Goal: Task Accomplishment & Management: Manage account settings

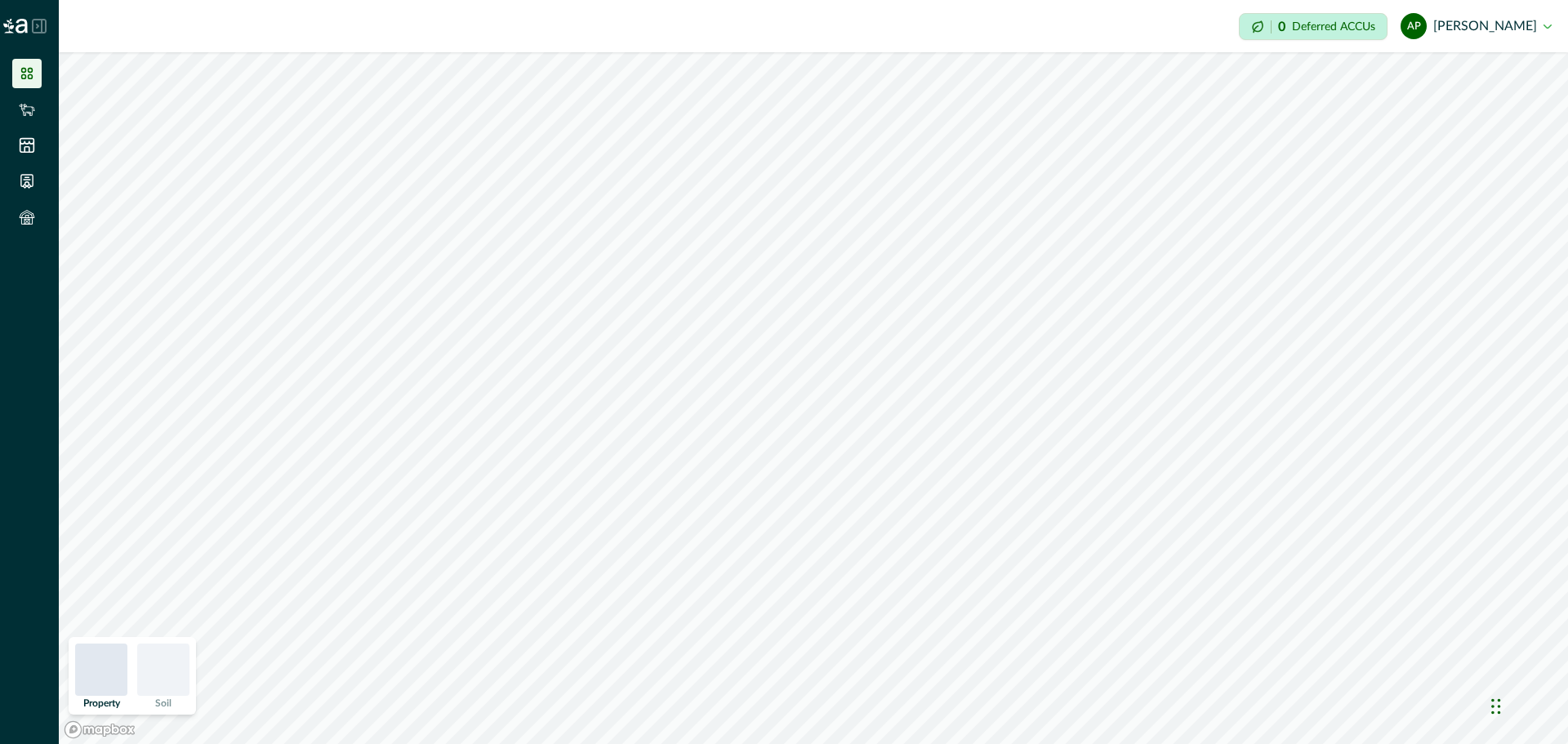
click at [26, 56] on div at bounding box center [30, 122] width 59 height 245
click at [26, 68] on icon at bounding box center [27, 73] width 16 height 16
click at [29, 109] on icon at bounding box center [27, 109] width 16 height 16
click at [24, 74] on div "Want to access valuable insights into herd management? The integration with Cer…" at bounding box center [784, 372] width 1568 height 744
click at [35, 135] on li at bounding box center [27, 146] width 30 height 30
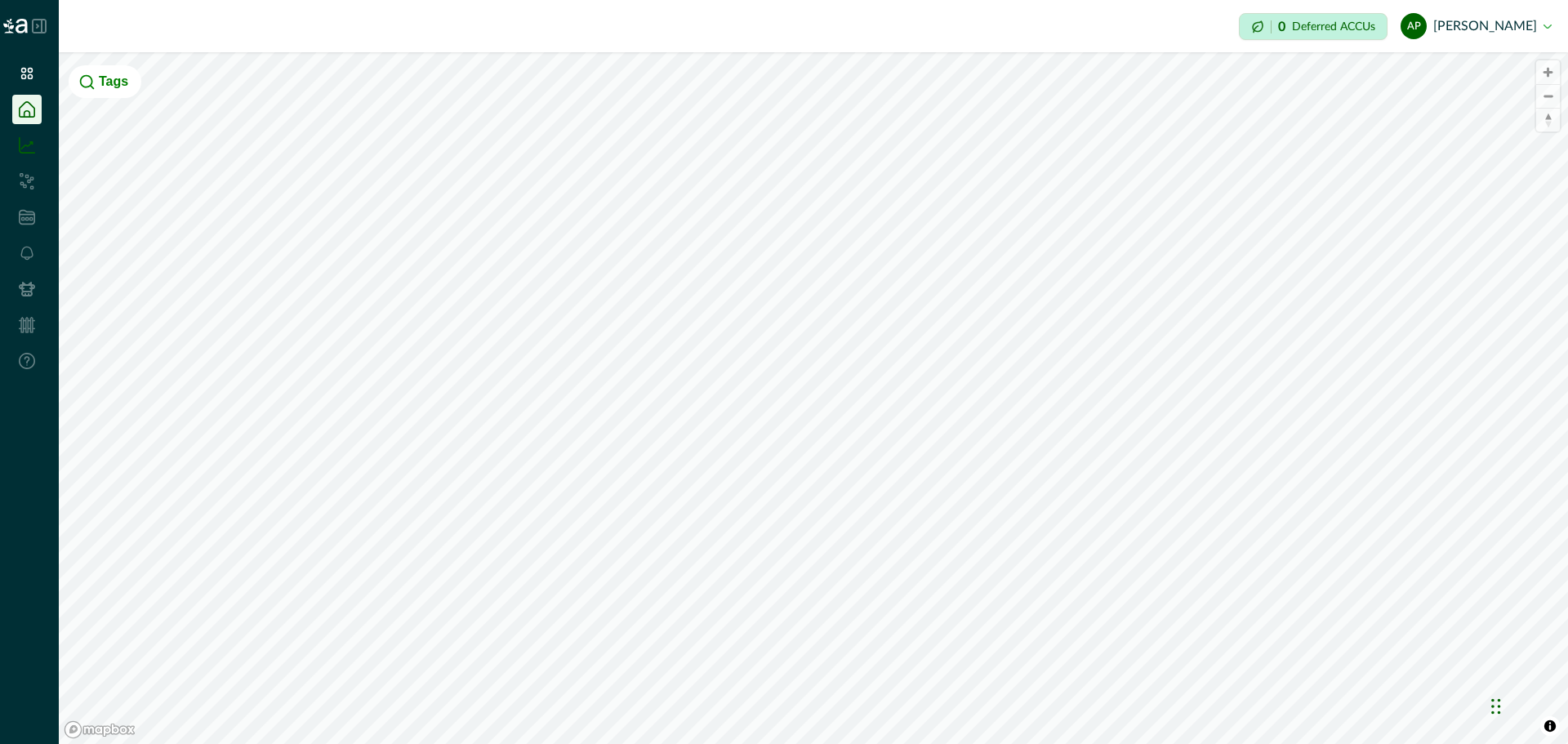
click at [24, 145] on icon at bounding box center [27, 145] width 16 height 16
click at [24, 69] on icon at bounding box center [26, 73] width 11 height 11
click at [29, 69] on icon at bounding box center [26, 73] width 11 height 11
click at [41, 22] on icon at bounding box center [39, 26] width 15 height 15
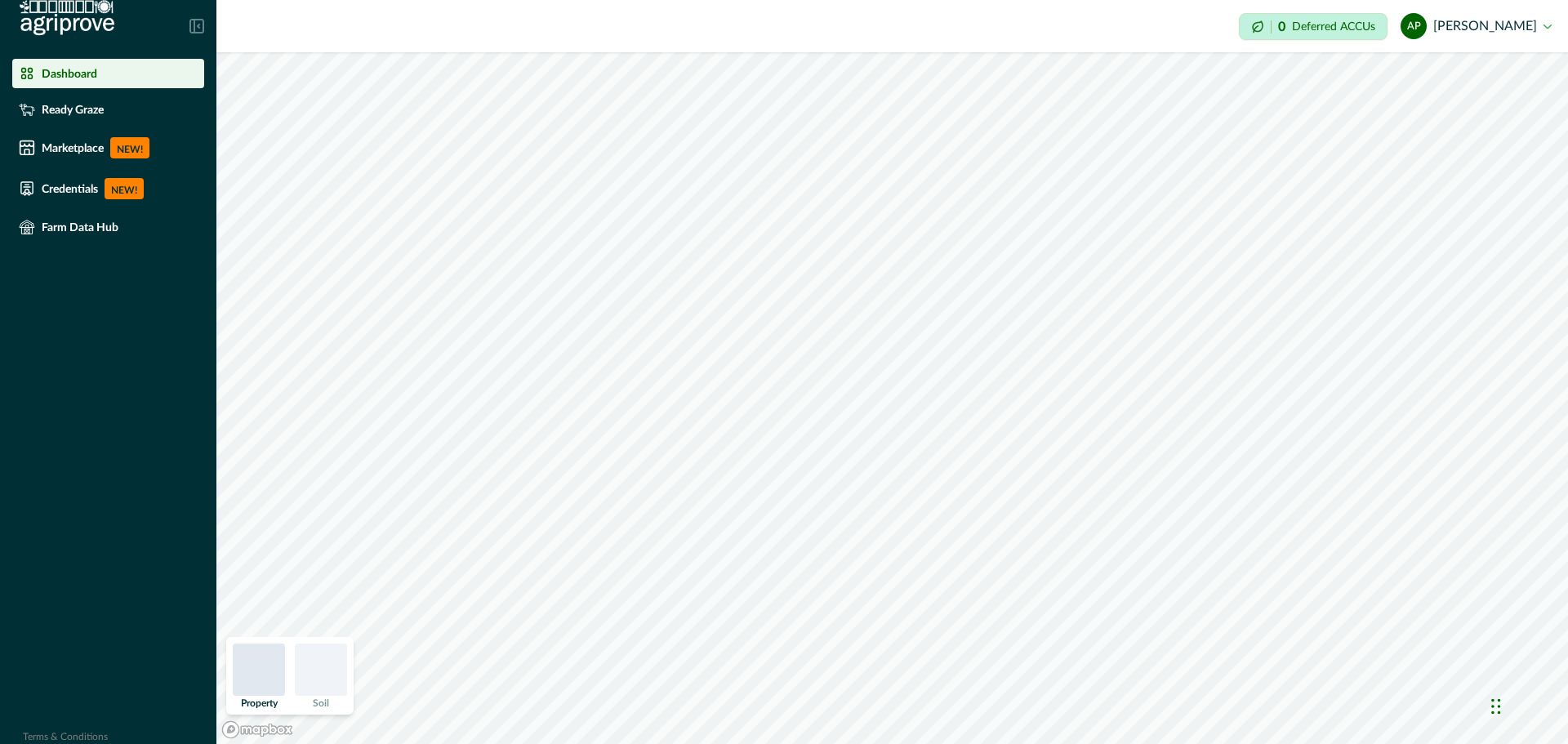
click at [86, 69] on p "Dashboard" at bounding box center [69, 73] width 56 height 13
click at [101, 226] on p "Farm Data Hub" at bounding box center [80, 227] width 76 height 13
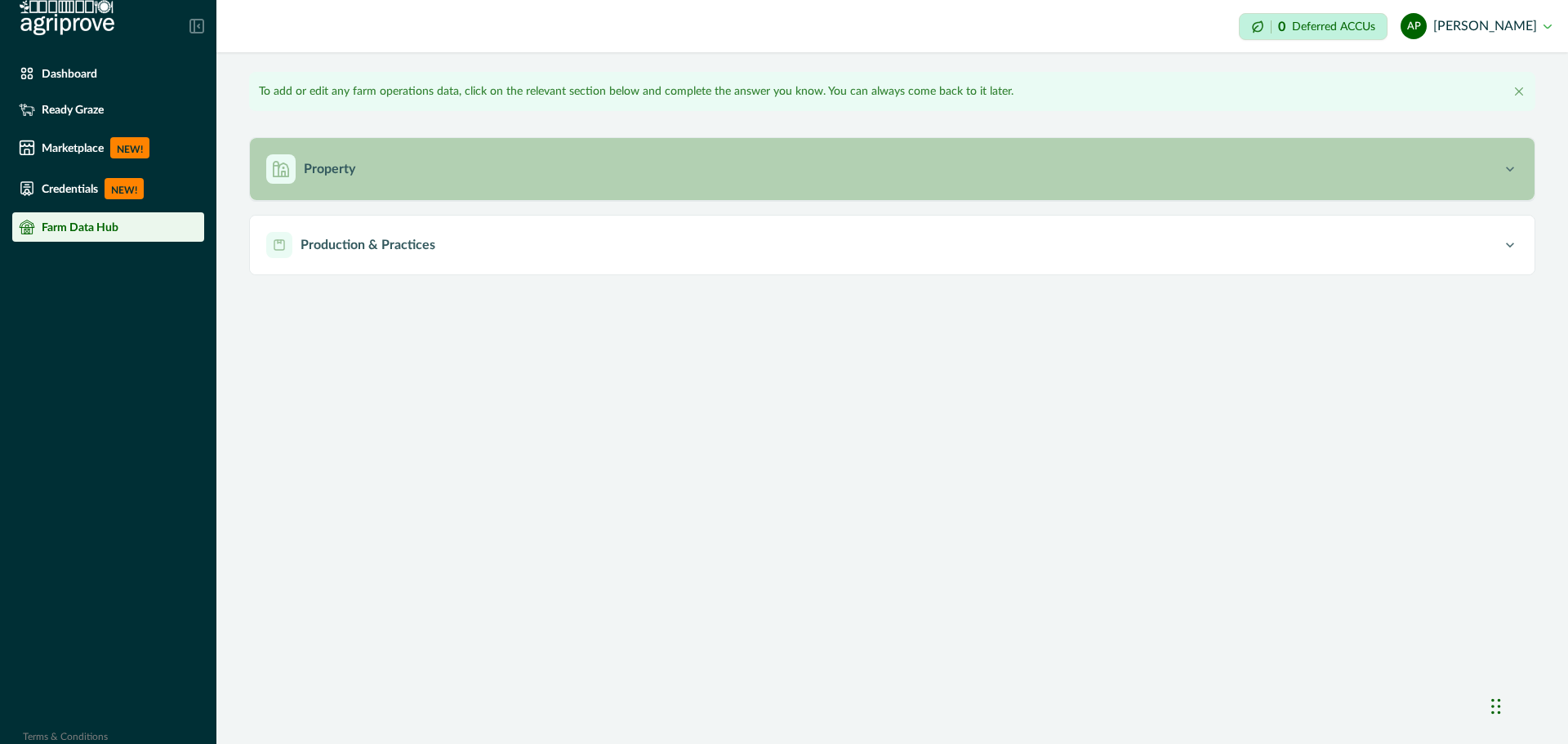
click at [318, 155] on div "Property" at bounding box center [884, 169] width 1236 height 30
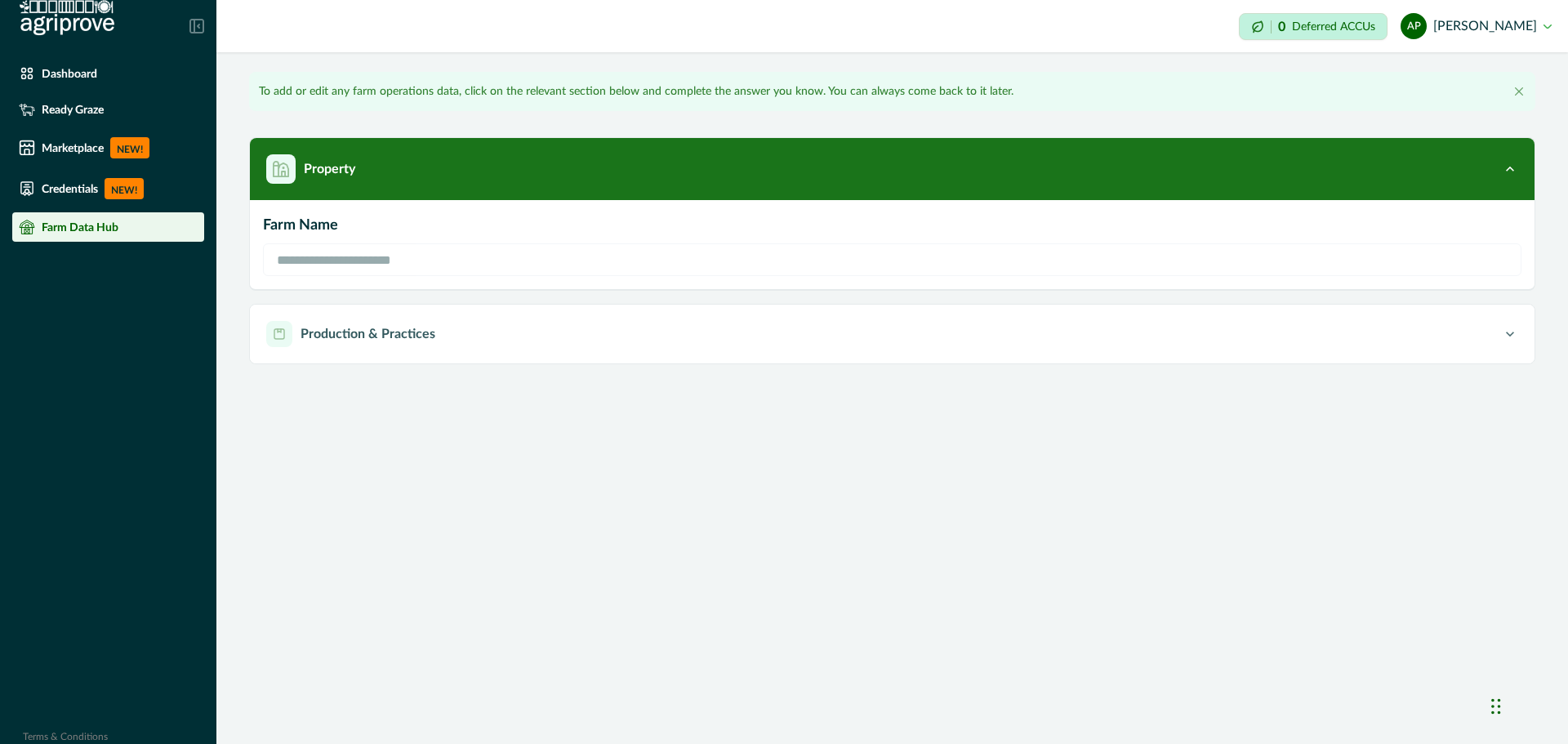
click at [371, 238] on div "**********" at bounding box center [892, 241] width 1258 height 69
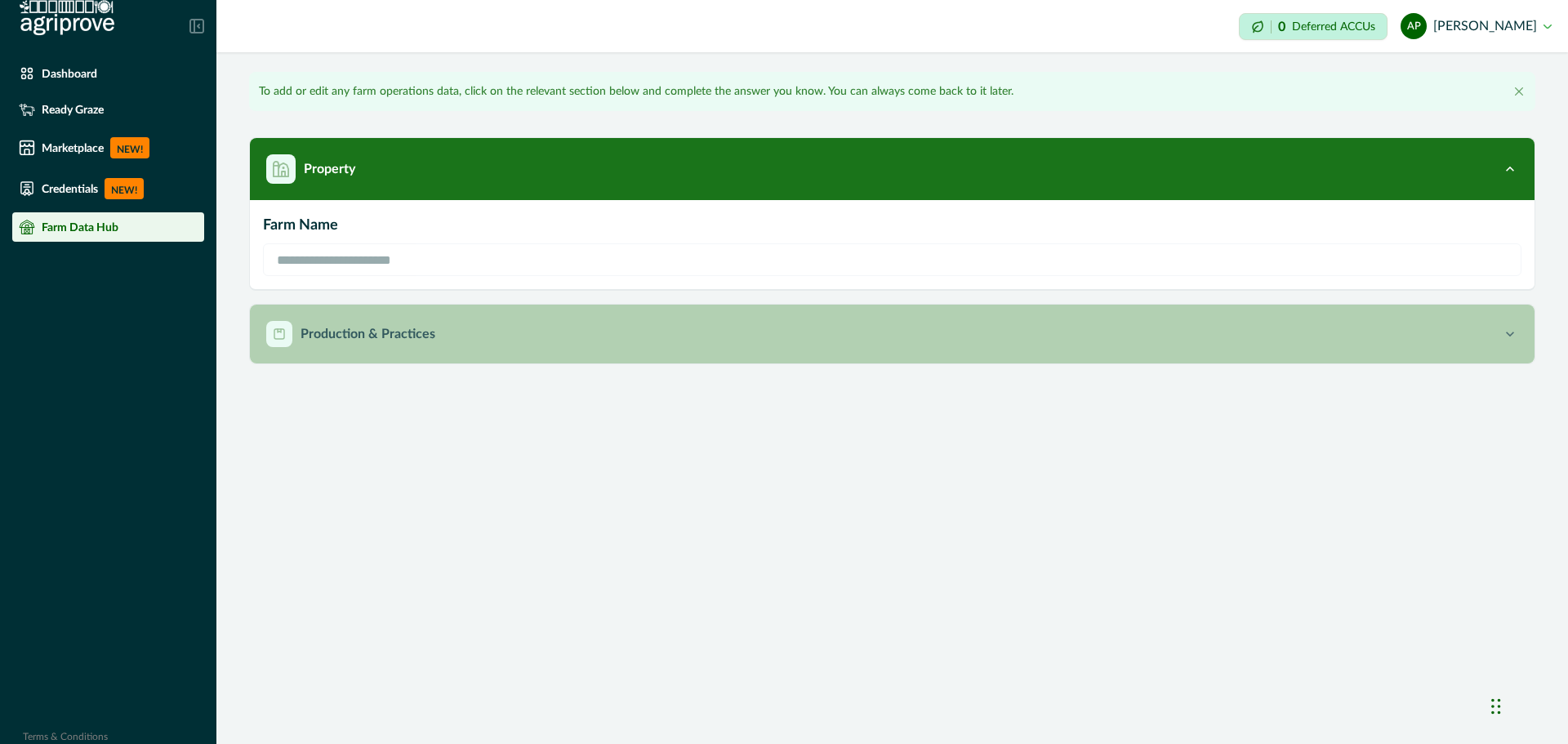
click at [345, 322] on div "Production & Practices" at bounding box center [884, 334] width 1236 height 26
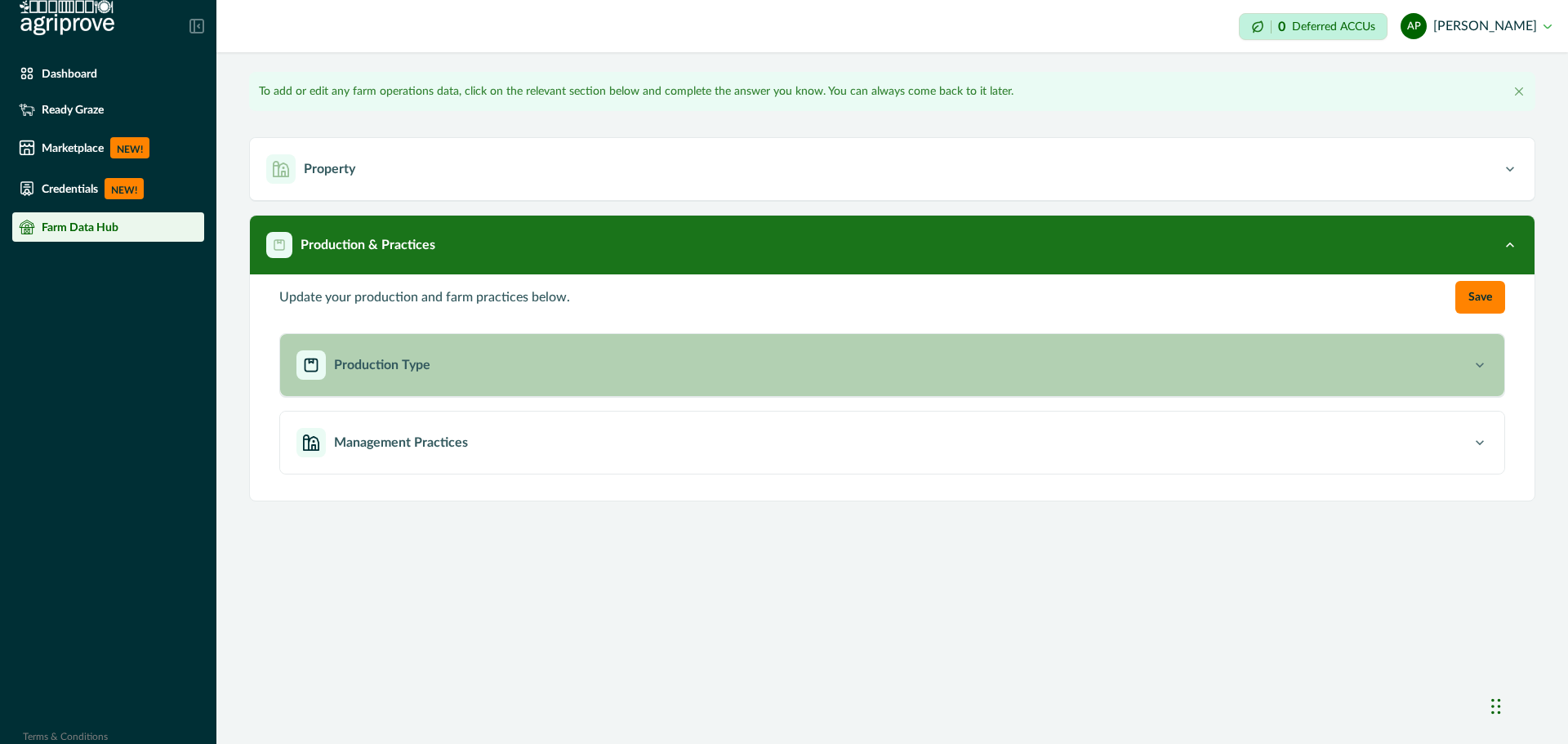
click at [357, 377] on div "Production Type" at bounding box center [884, 365] width 1175 height 30
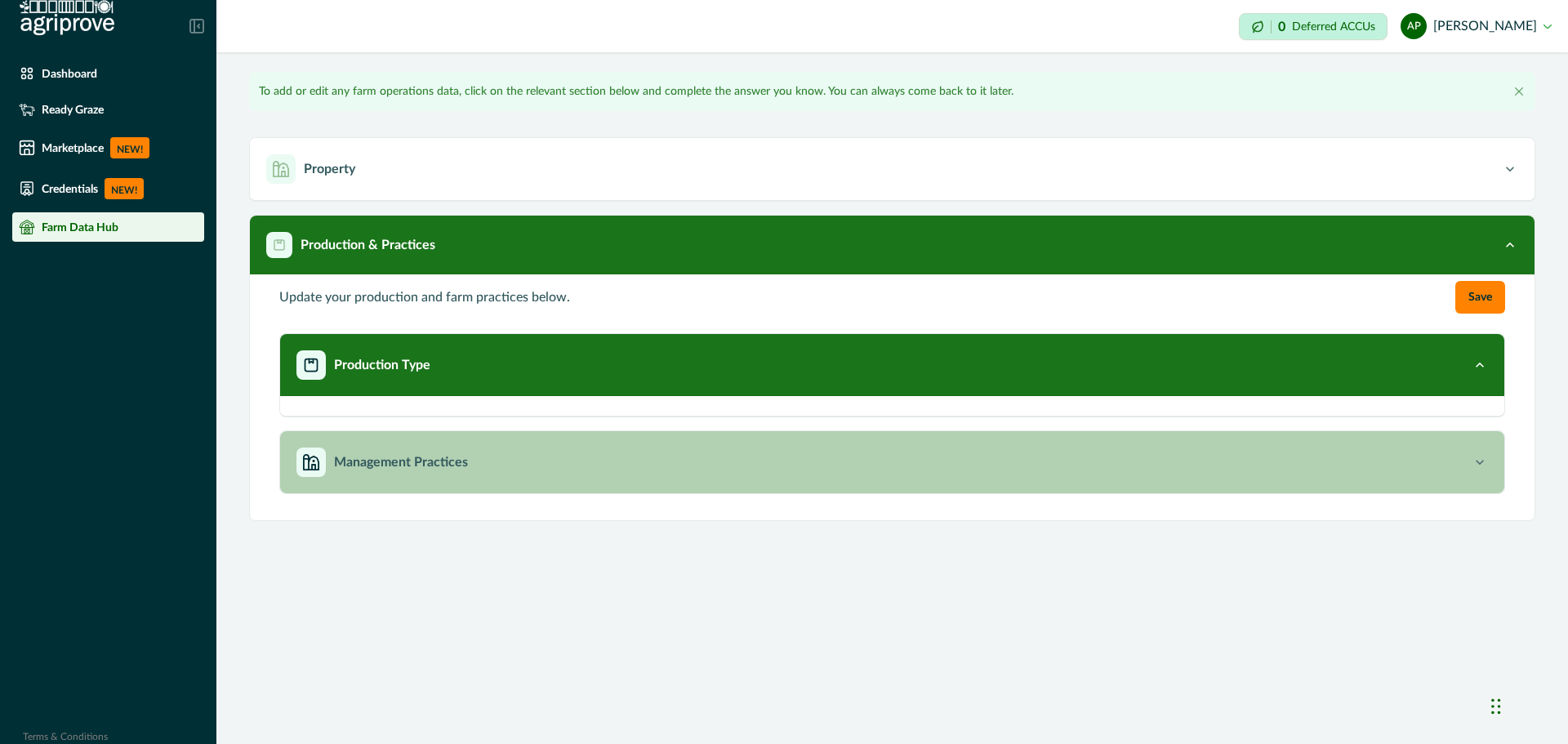
click at [417, 454] on p "Management Practices" at bounding box center [401, 462] width 134 height 20
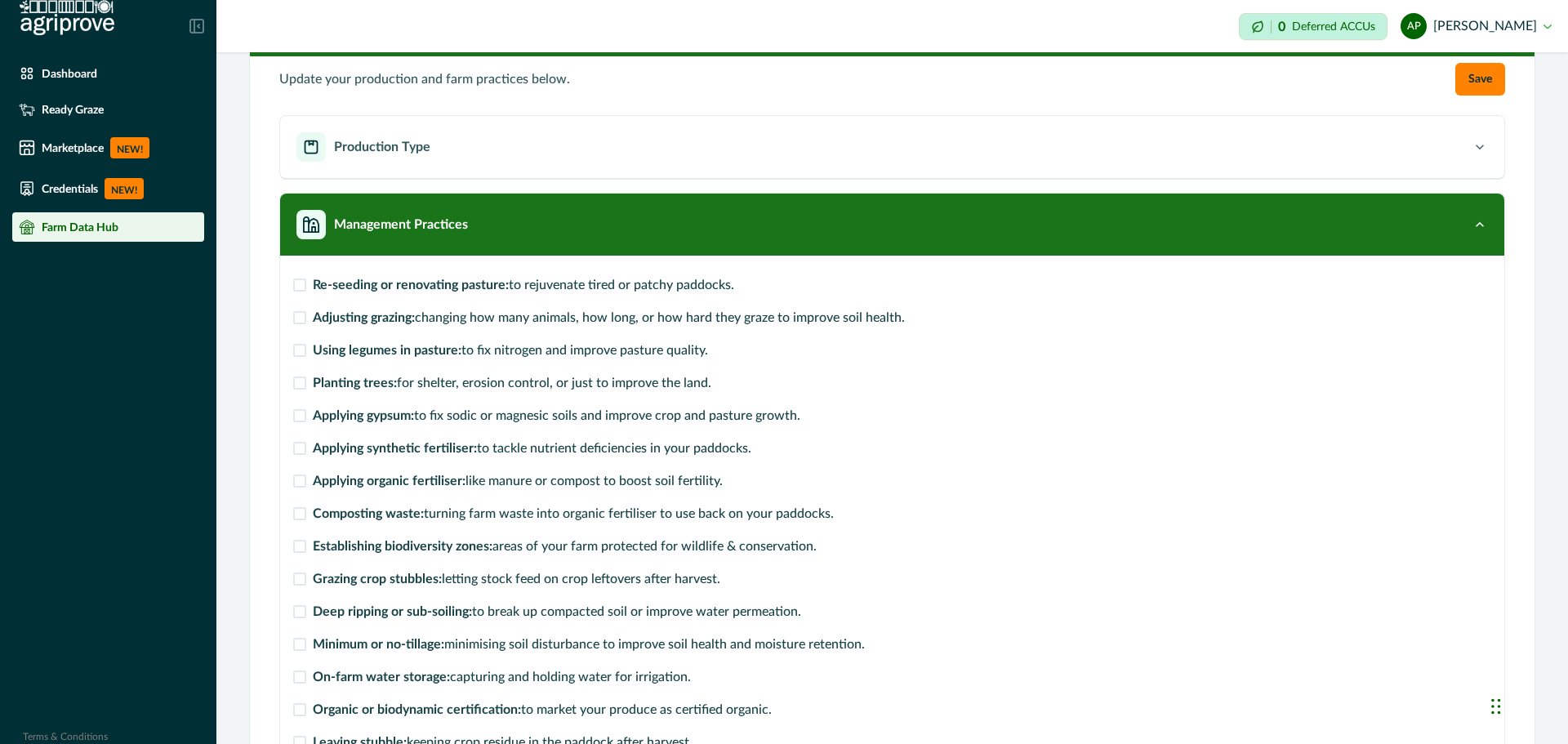
scroll to position [163, 0]
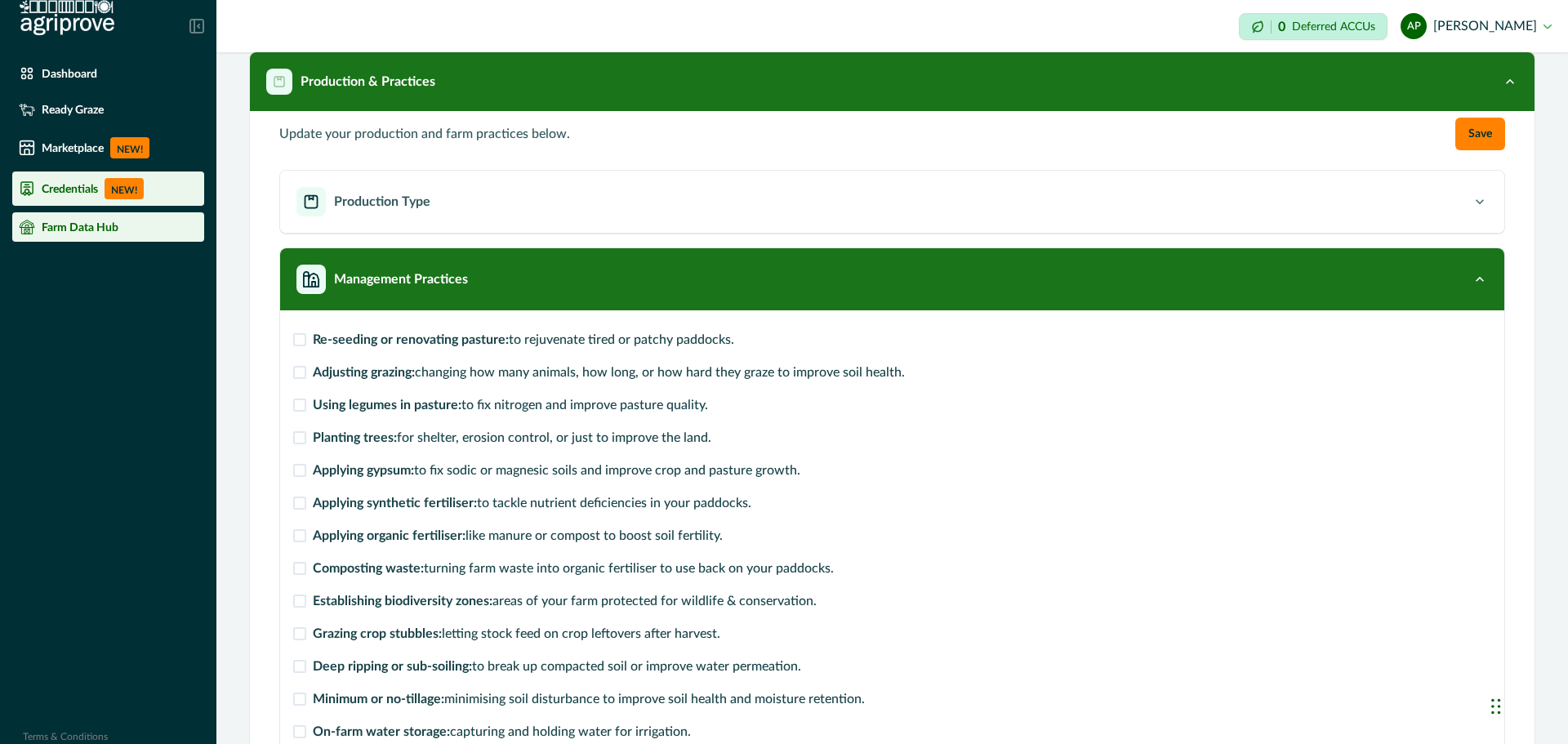
click at [57, 173] on li "Credentials NEW!" at bounding box center [108, 189] width 192 height 35
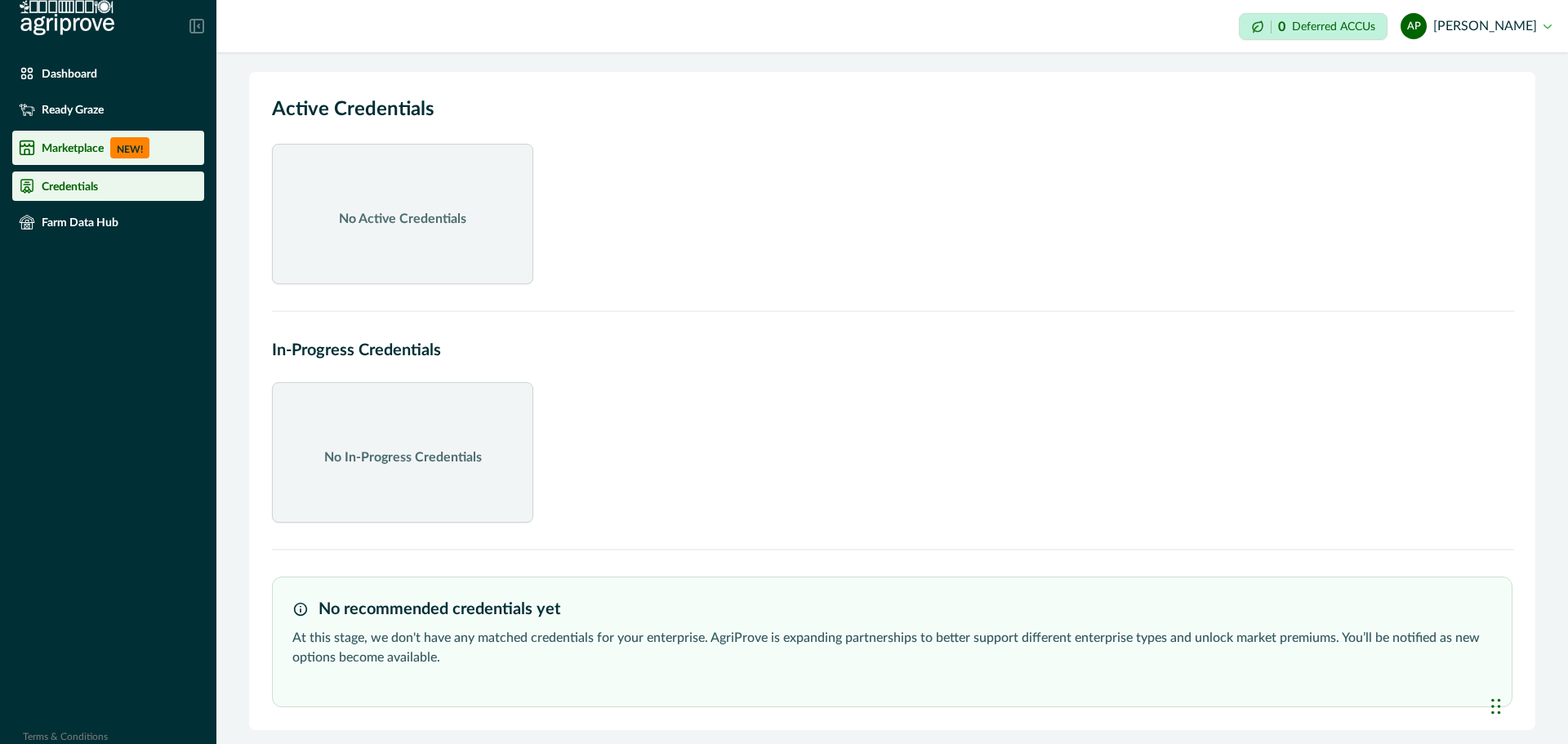
click at [138, 155] on p "NEW!" at bounding box center [129, 148] width 39 height 21
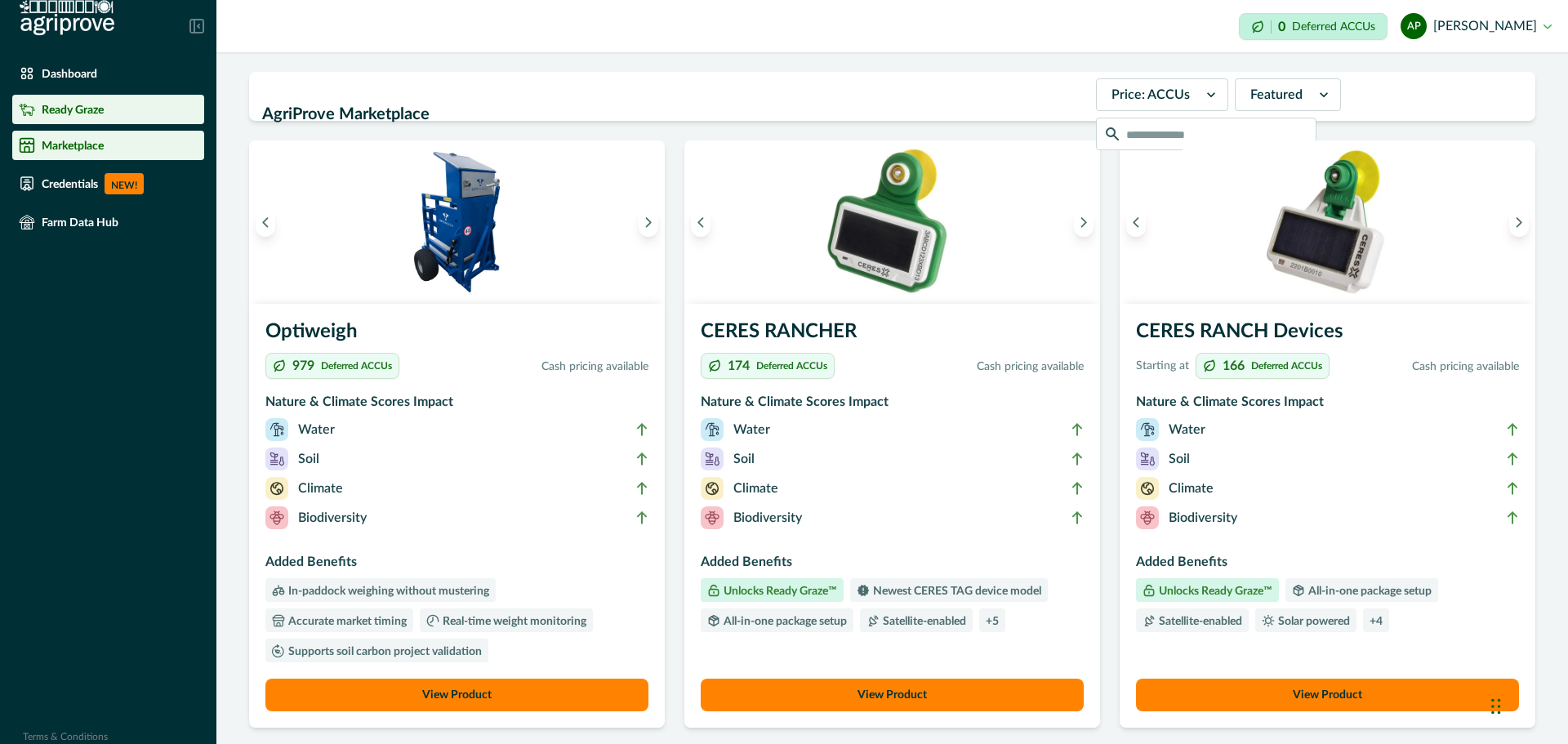
click at [76, 112] on p "Ready Graze" at bounding box center [73, 109] width 62 height 13
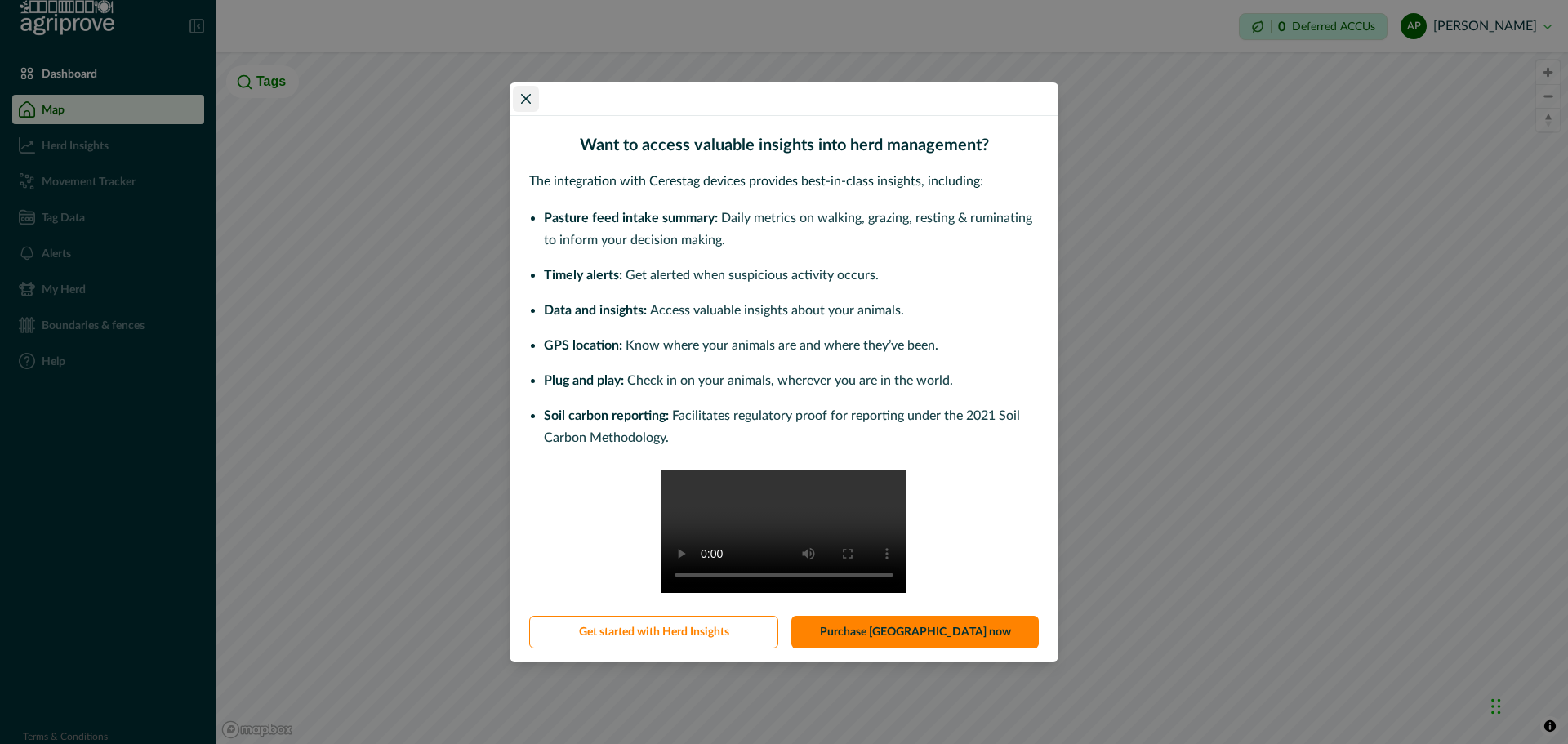
click at [525, 86] on button "Close" at bounding box center [526, 99] width 26 height 26
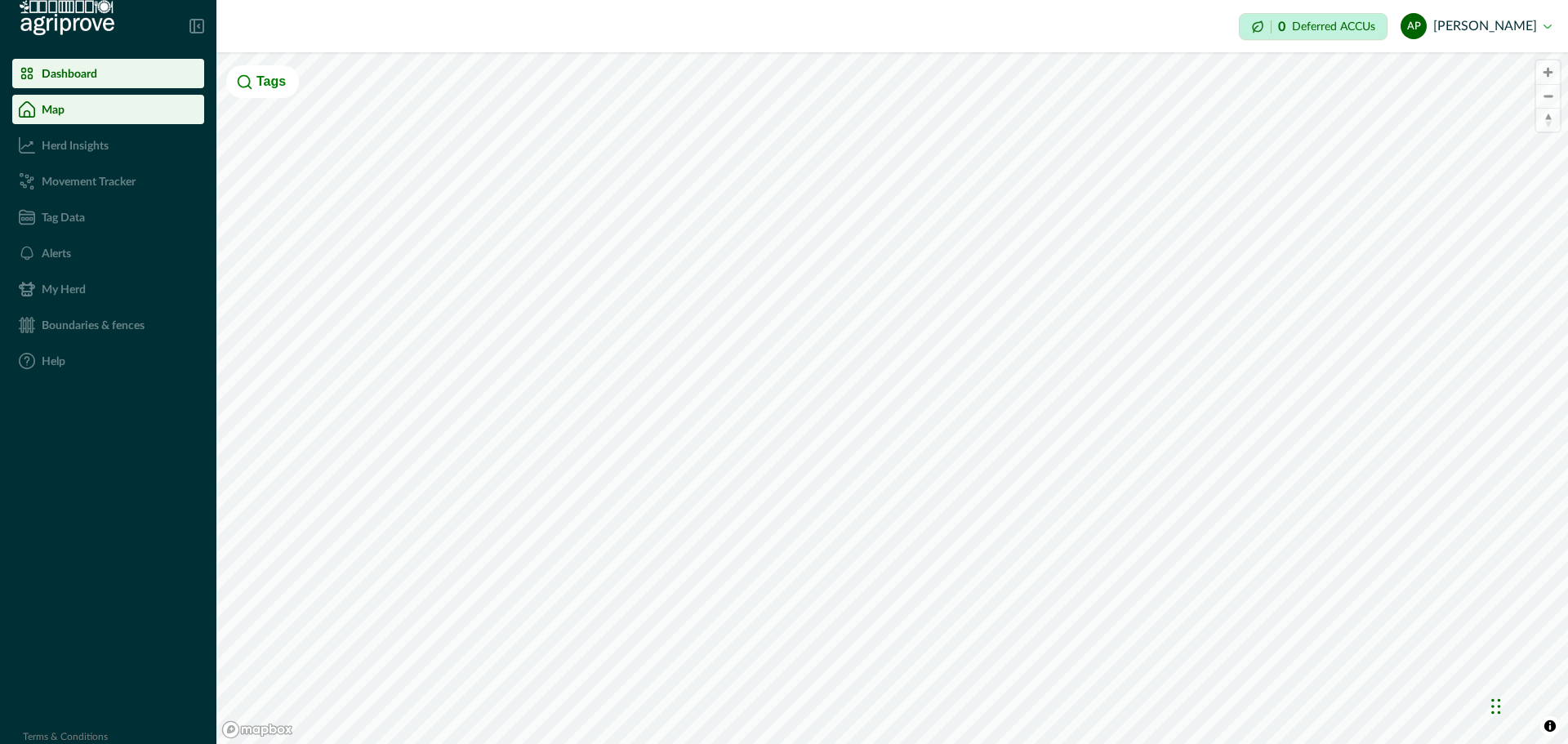
click at [111, 79] on div "Dashboard" at bounding box center [108, 73] width 179 height 16
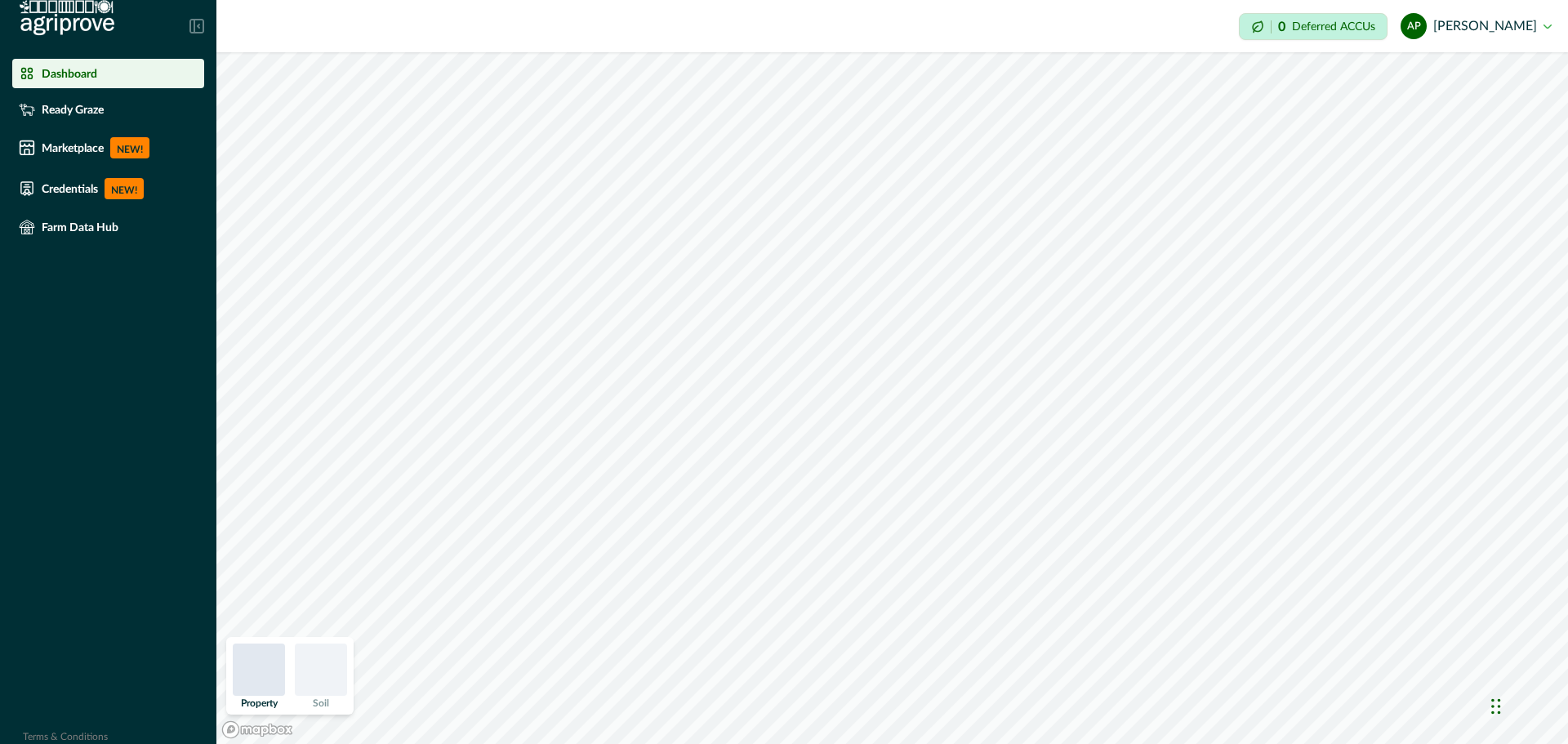
click at [1460, 43] on button "ap [PERSON_NAME]" at bounding box center [1476, 26] width 151 height 39
click at [1466, 75] on button "Sign out" at bounding box center [1460, 73] width 181 height 27
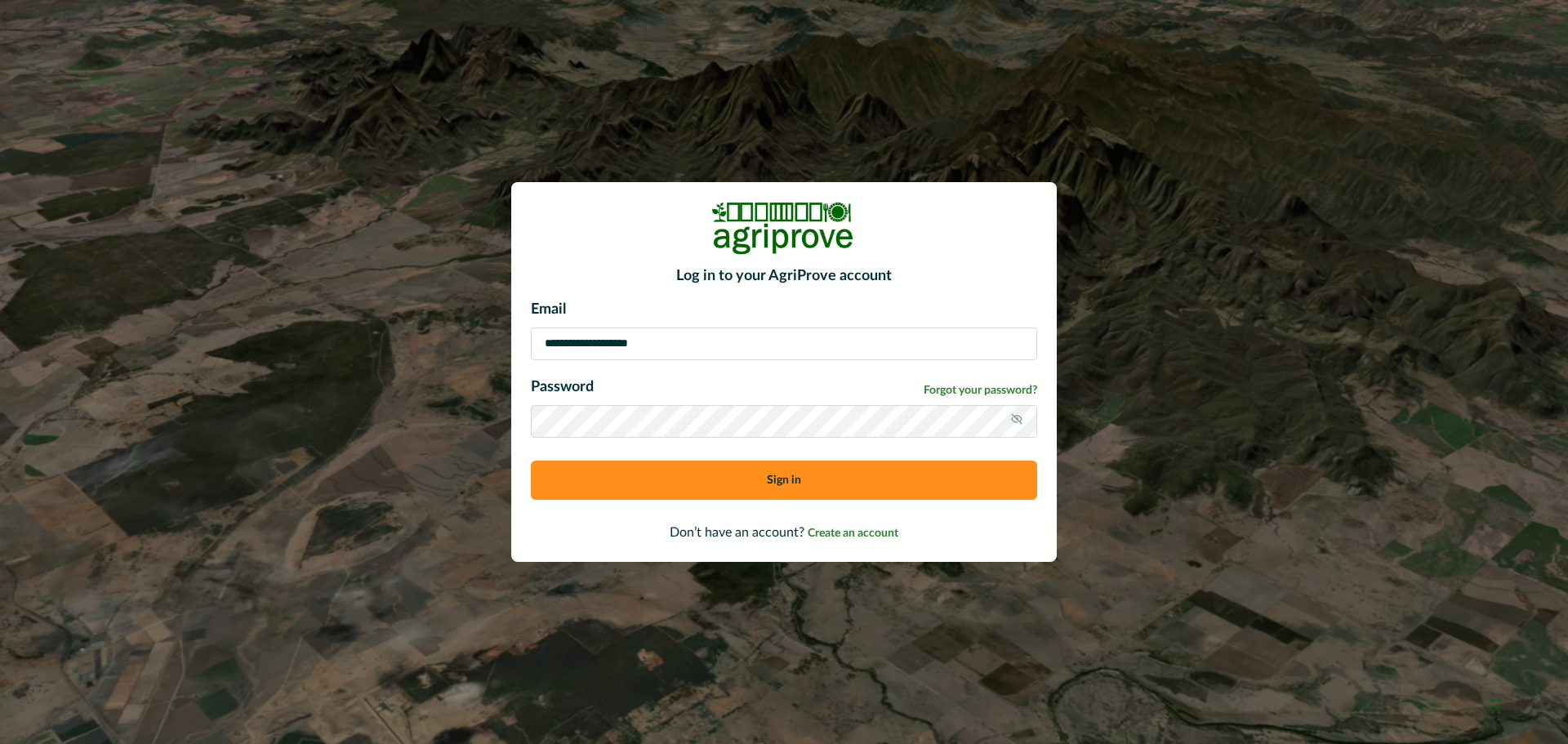
click at [770, 344] on input "**********" at bounding box center [784, 344] width 506 height 33
type input "**********"
click at [719, 472] on button "Sign in" at bounding box center [784, 480] width 506 height 39
